Goal: Task Accomplishment & Management: Manage account settings

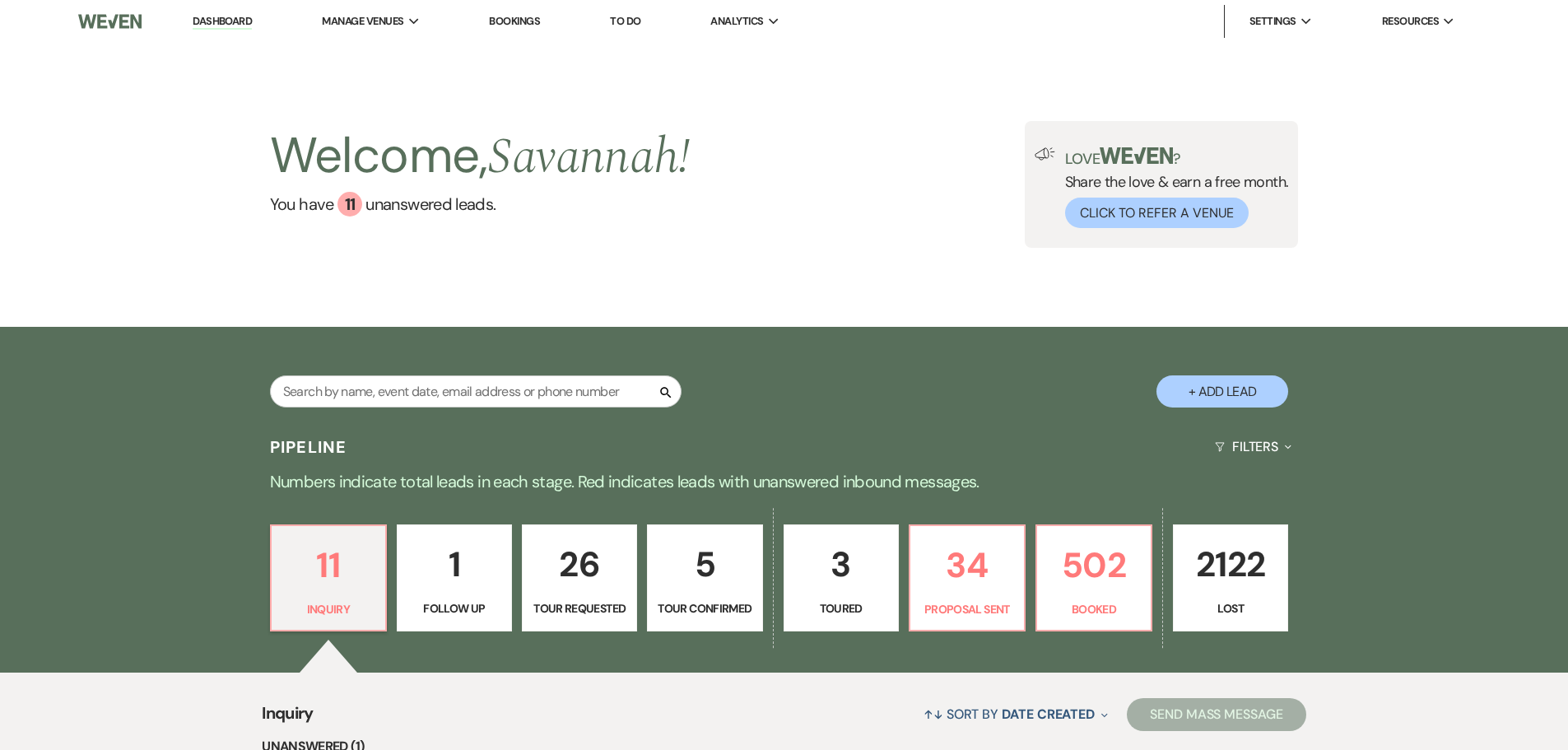
click at [706, 595] on link "5 Tour Confirmed" at bounding box center [705, 577] width 115 height 107
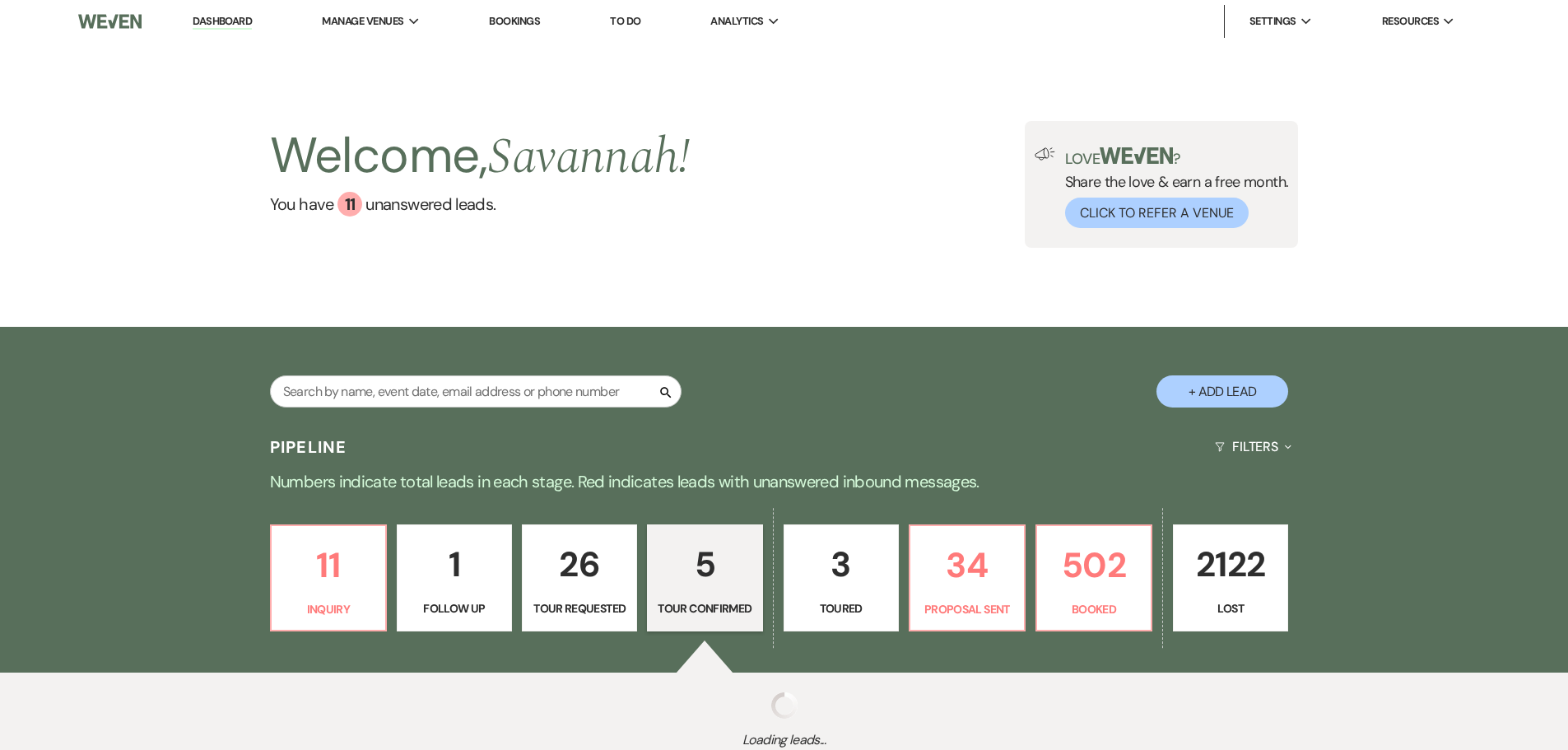
select select "4"
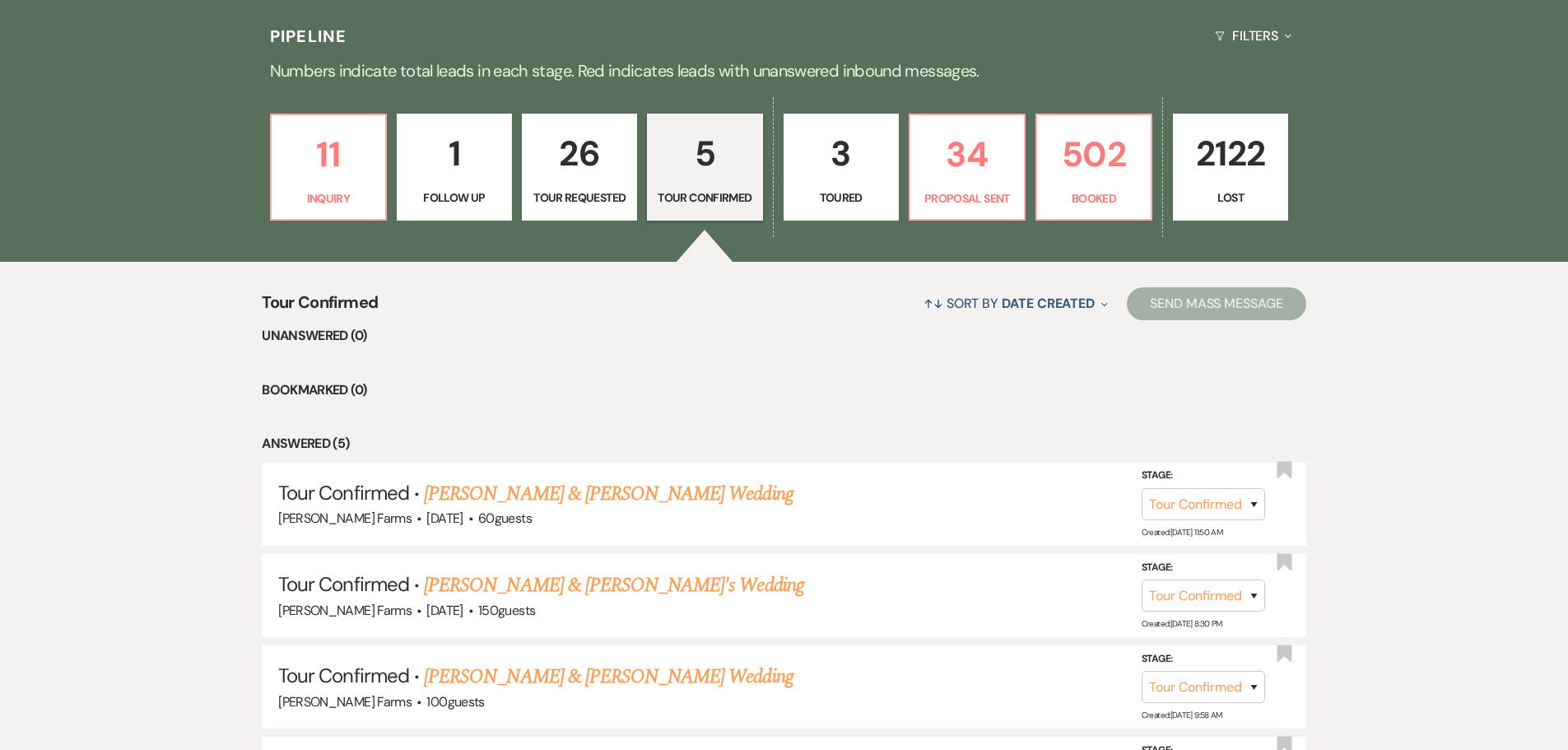
scroll to position [576, 0]
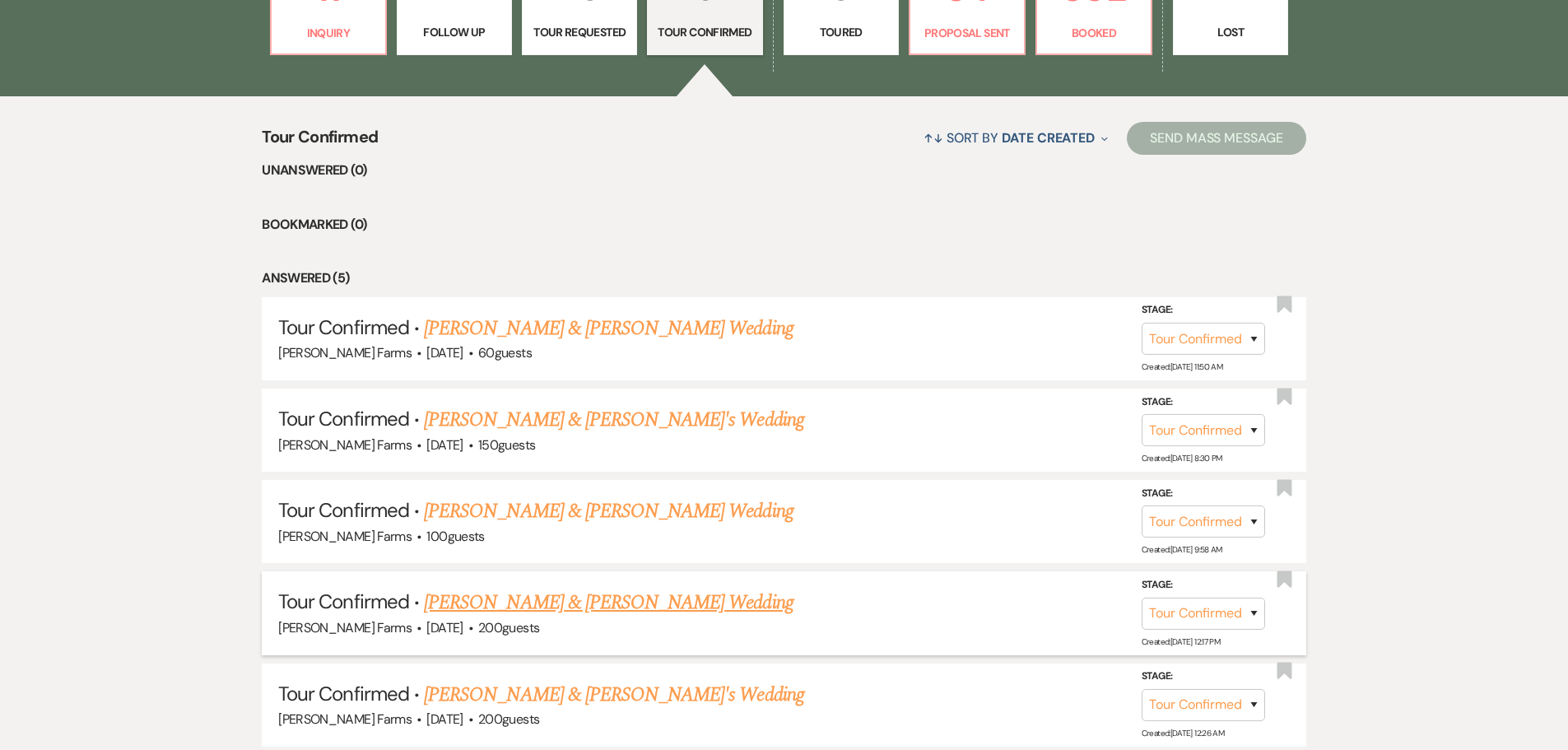
click at [647, 605] on link "[PERSON_NAME] & [PERSON_NAME] Wedding" at bounding box center [608, 603] width 369 height 30
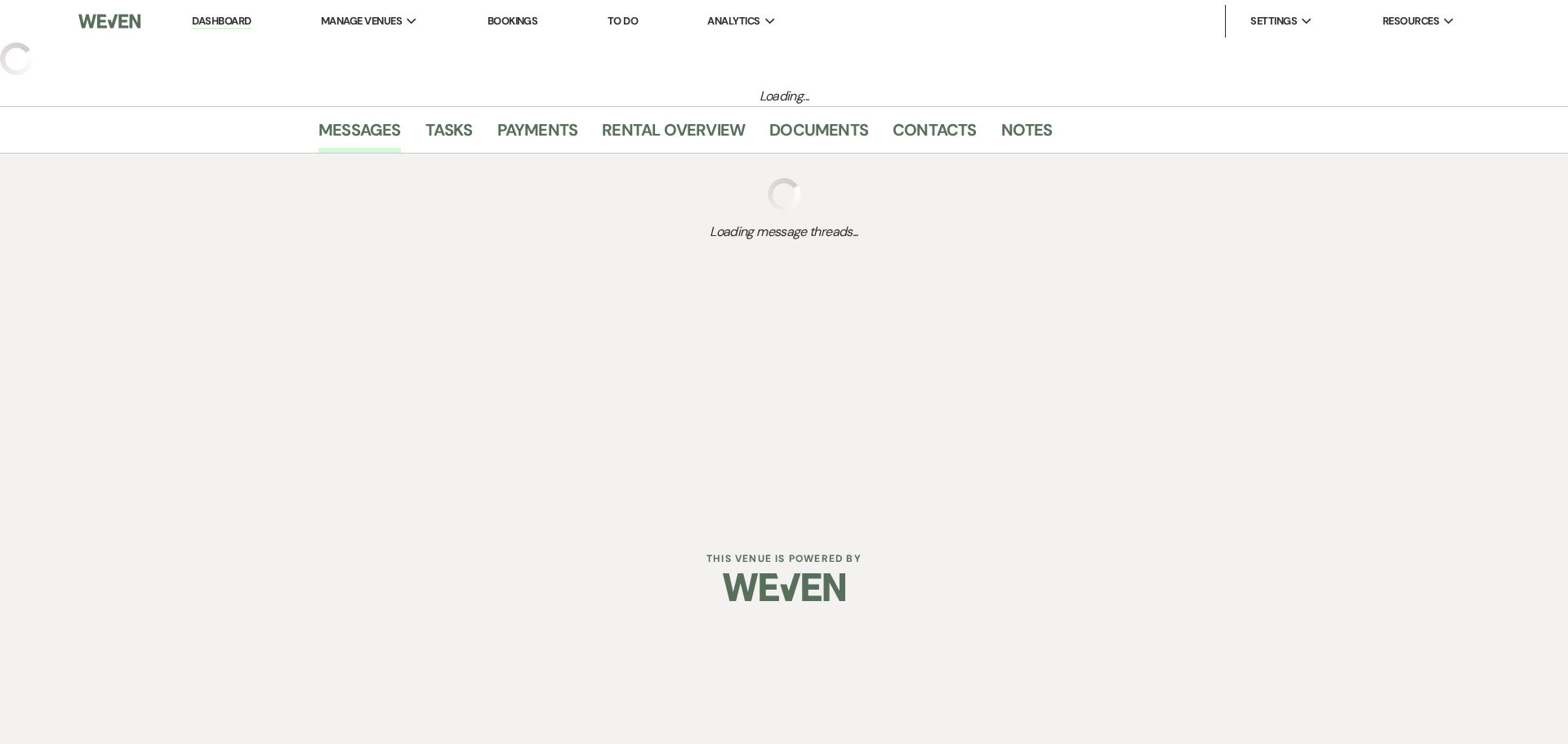
select select "4"
select select "5"
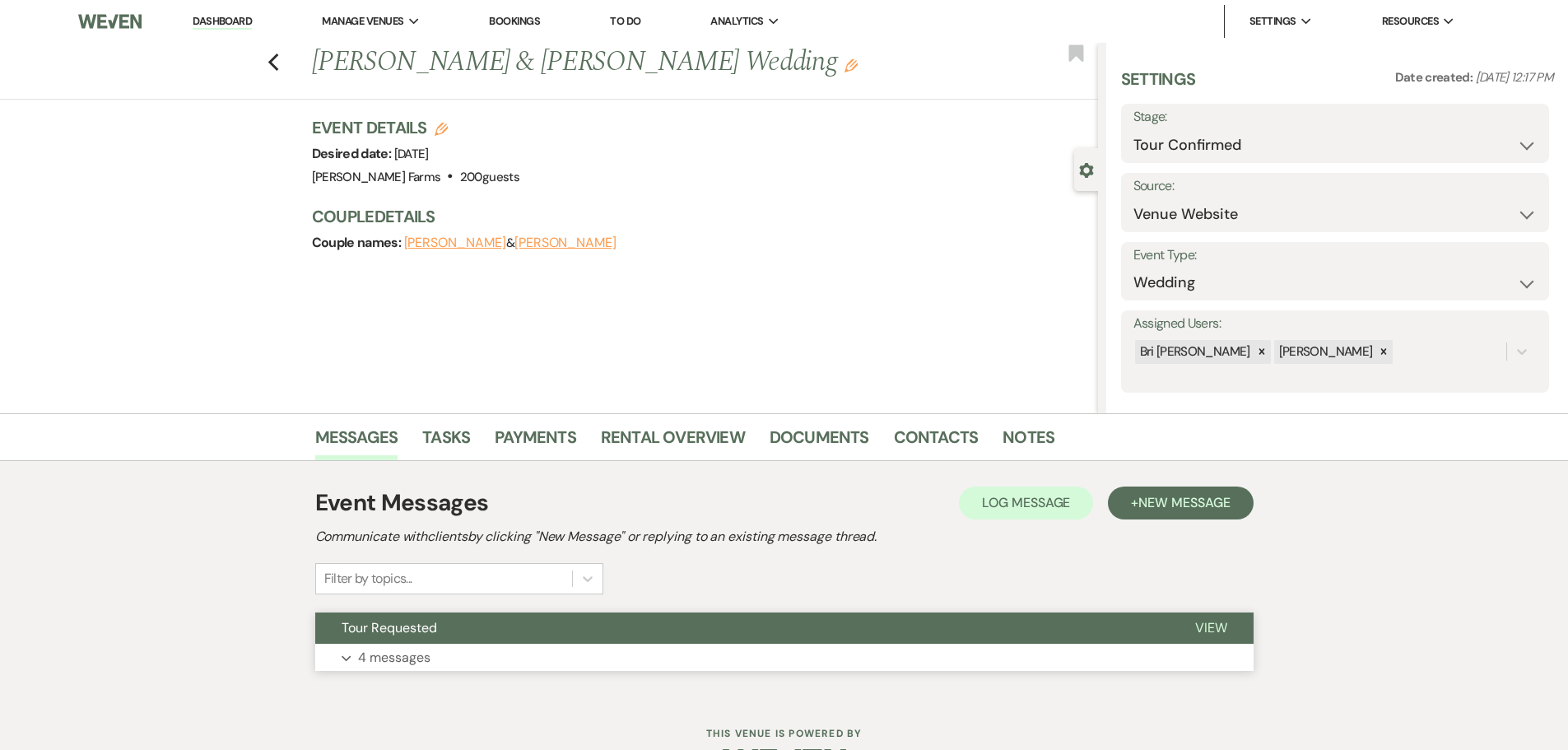
click at [618, 653] on button "Expand 4 messages" at bounding box center [784, 658] width 938 height 28
